Goal: Information Seeking & Learning: Find specific page/section

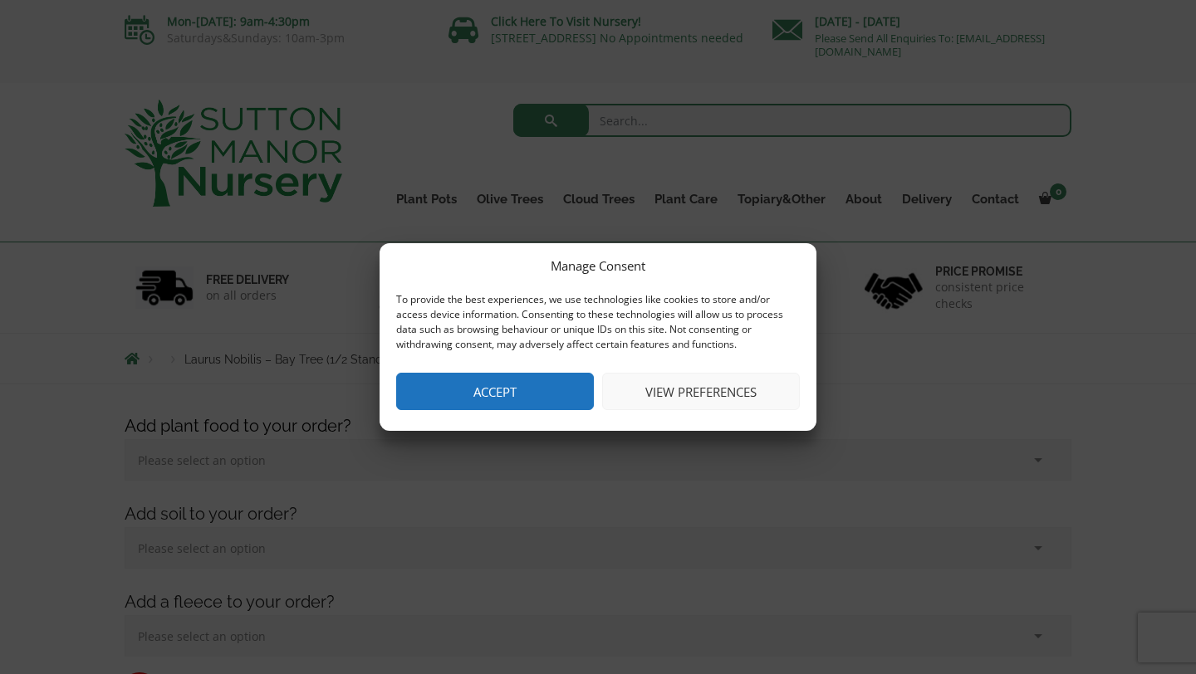
click at [446, 405] on button "Accept" at bounding box center [495, 391] width 198 height 37
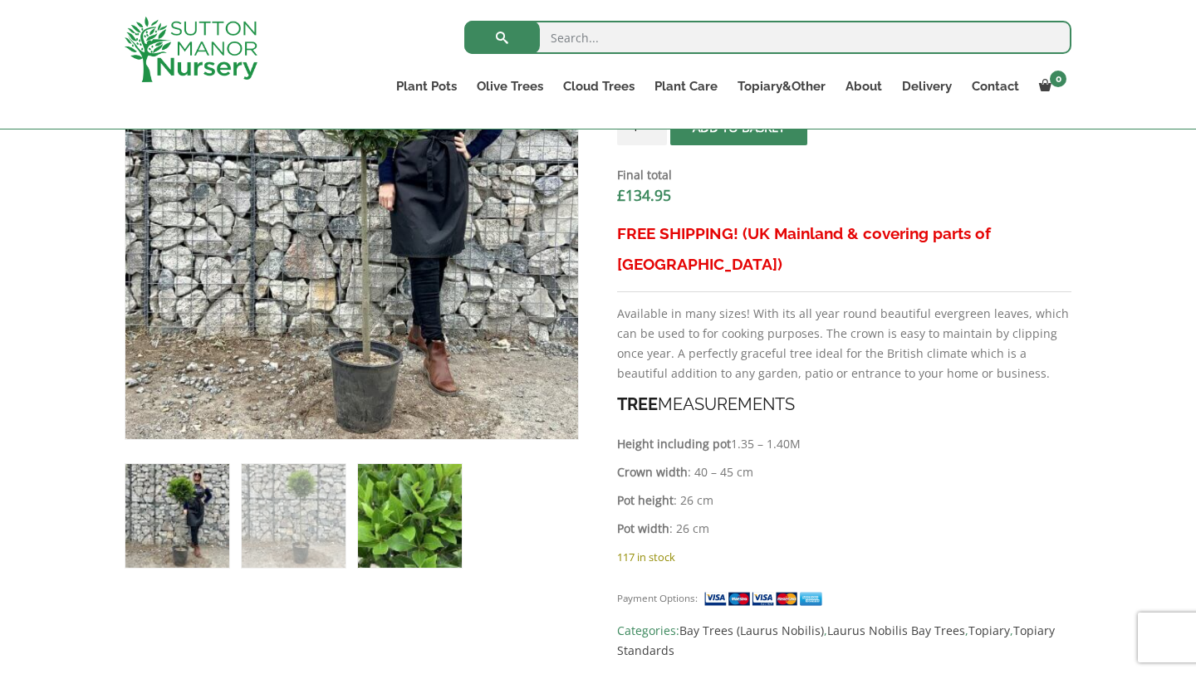
scroll to position [682, 0]
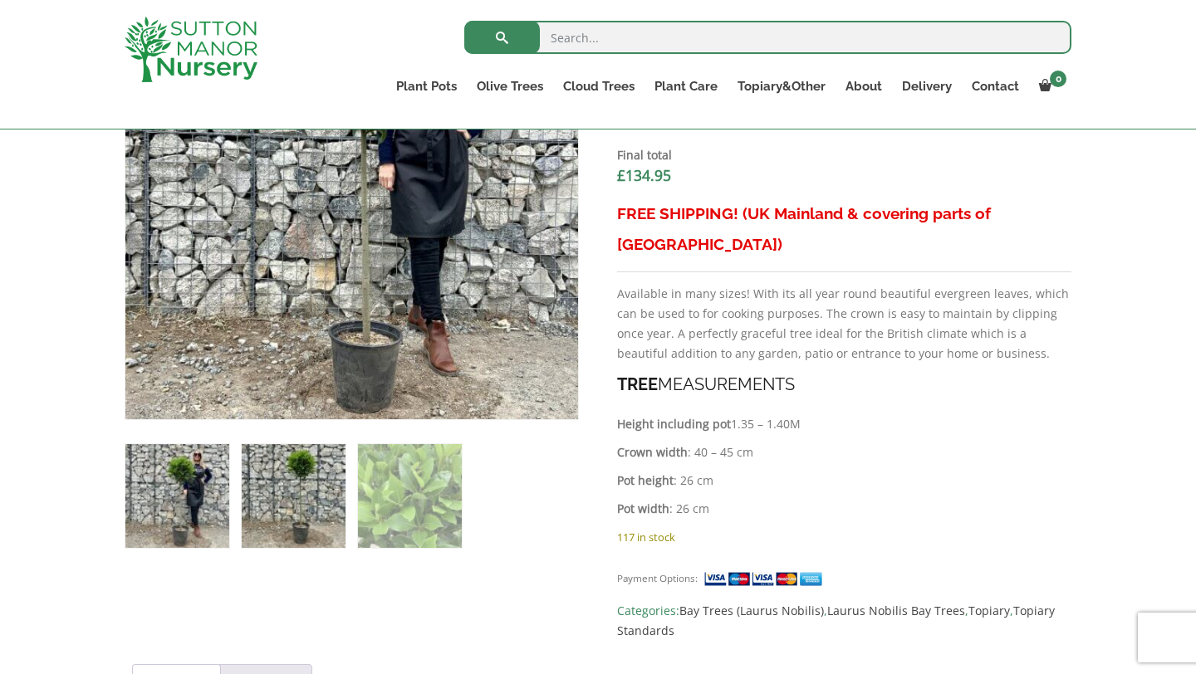
click at [313, 517] on img at bounding box center [294, 496] width 104 height 104
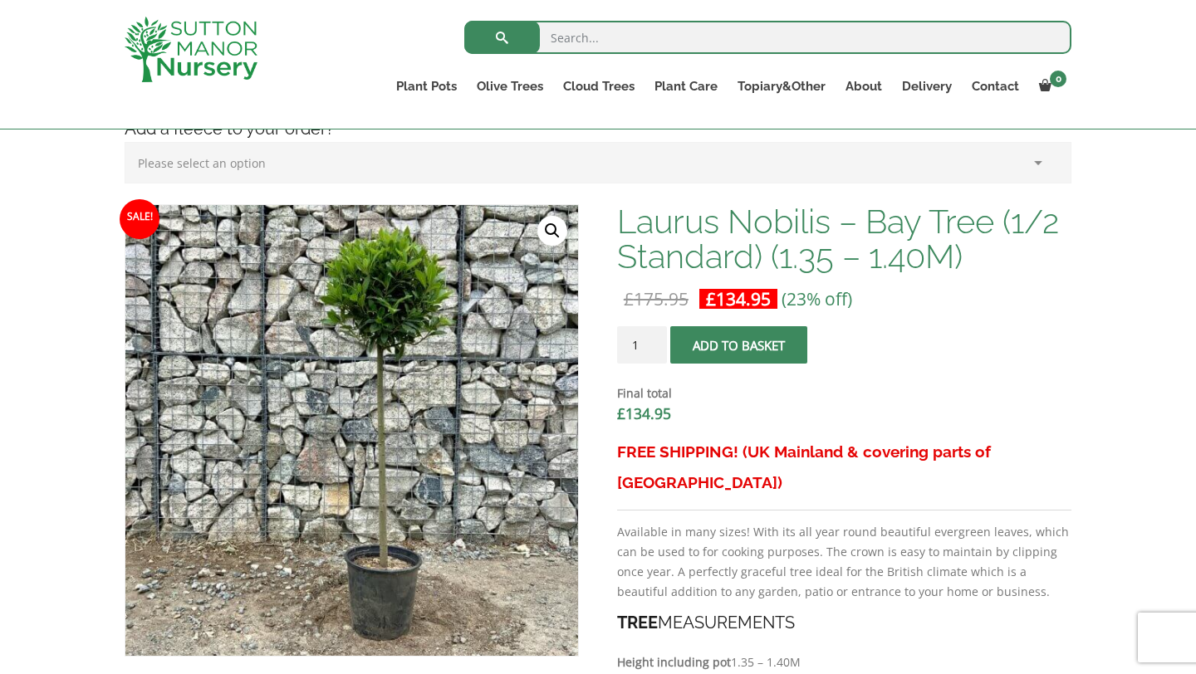
scroll to position [390, 0]
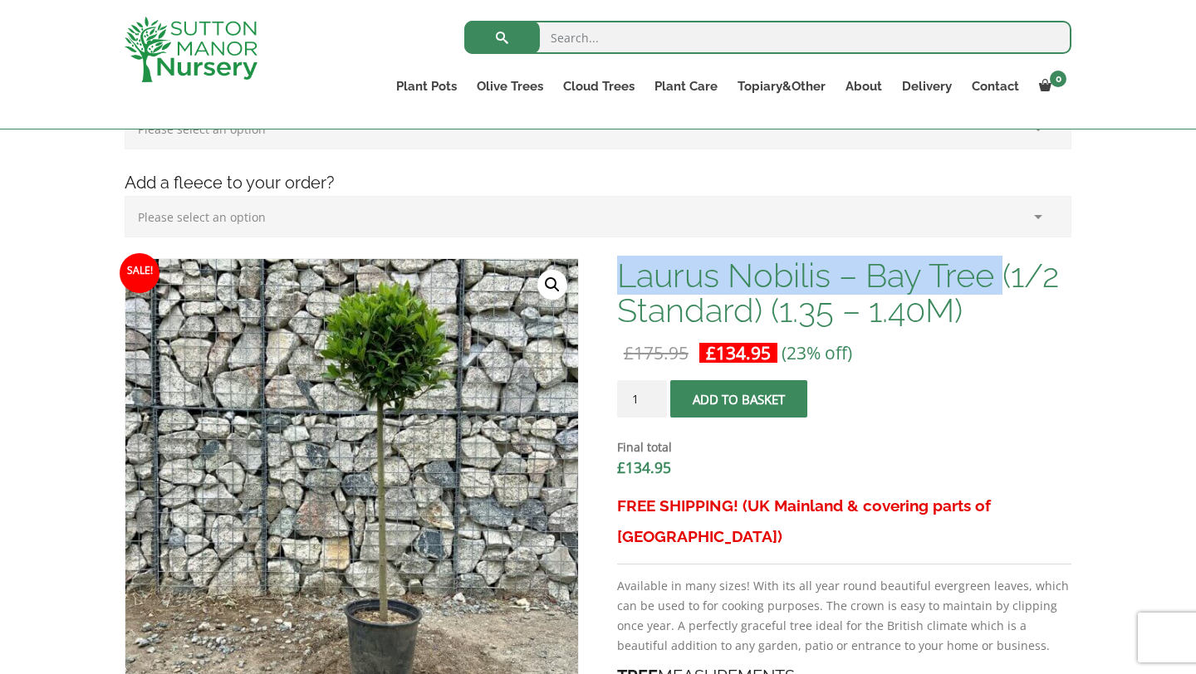
drag, startPoint x: 1010, startPoint y: 271, endPoint x: 620, endPoint y: 265, distance: 390.4
click at [620, 264] on h1 "Laurus Nobilis – Bay Tree (1/2 Standard) (1.35 – 1.40M)" at bounding box center [844, 293] width 454 height 70
copy h1 "Laurus Nobilis – Bay Tree"
click at [634, 30] on input "search" at bounding box center [767, 37] width 607 height 33
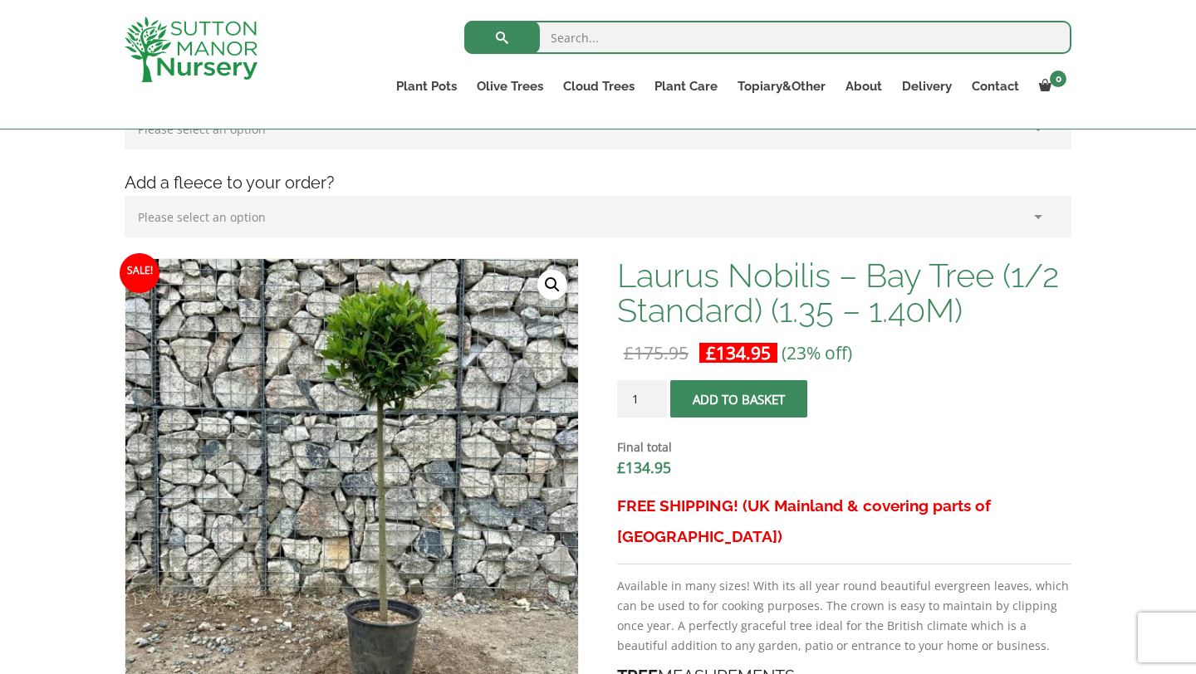
paste input "Laurus Nobilis – Bay Tree"
type input "Laurus Nobilis – Bay Tree"
click at [464, 21] on button "submit" at bounding box center [502, 37] width 76 height 33
